Goal: Navigation & Orientation: Find specific page/section

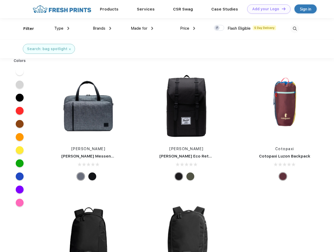
scroll to position [0, 0]
click at [267, 9] on link "Add your Logo Design Tool" at bounding box center [268, 8] width 43 height 9
click at [0, 0] on div "Design Tool" at bounding box center [0, 0] width 0 height 0
click at [281, 9] on link "Add your Logo Design Tool" at bounding box center [268, 8] width 43 height 9
click at [25, 29] on div "Filter" at bounding box center [28, 29] width 11 height 6
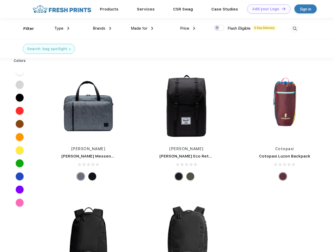
click at [62, 28] on span "Type" at bounding box center [58, 28] width 9 height 5
click at [102, 28] on span "Brands" at bounding box center [99, 28] width 13 height 5
click at [142, 28] on span "Made for" at bounding box center [139, 28] width 17 height 5
click at [188, 28] on span "Price" at bounding box center [184, 28] width 9 height 5
click at [219, 28] on div at bounding box center [219, 28] width 10 height 6
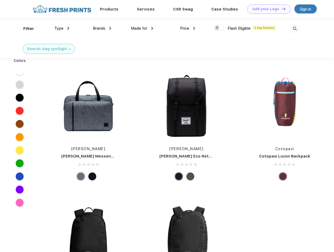
click at [217, 28] on input "checkbox" at bounding box center [215, 26] width 3 height 3
click at [295, 29] on img at bounding box center [295, 28] width 9 height 9
